Goal: Find specific page/section: Find specific page/section

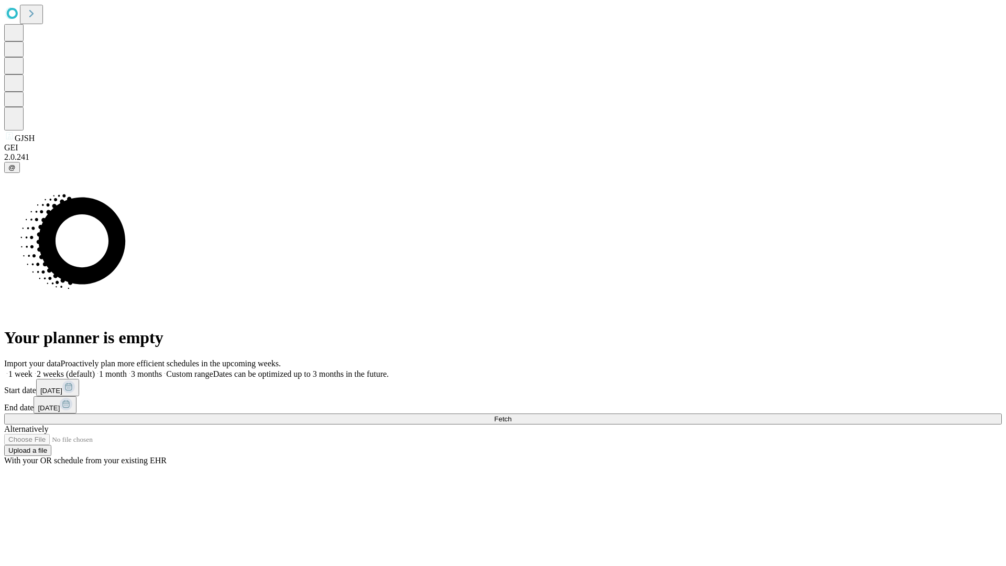
click at [511, 415] on span "Fetch" at bounding box center [502, 419] width 17 height 8
